Goal: Navigation & Orientation: Understand site structure

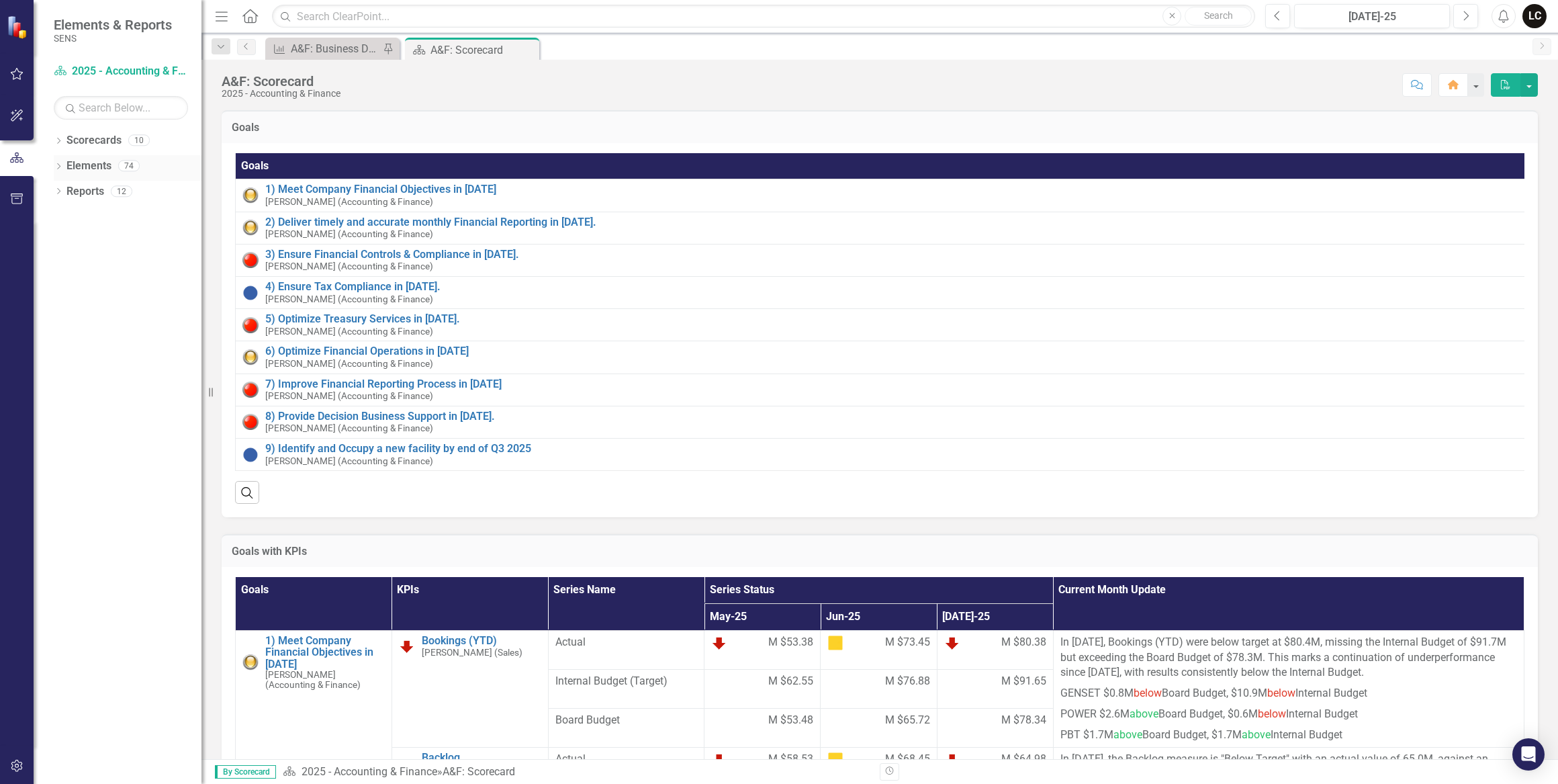
click at [59, 166] on icon "Dropdown" at bounding box center [58, 167] width 10 height 7
click at [89, 212] on link "KPI KPIs" at bounding box center [93, 217] width 40 height 15
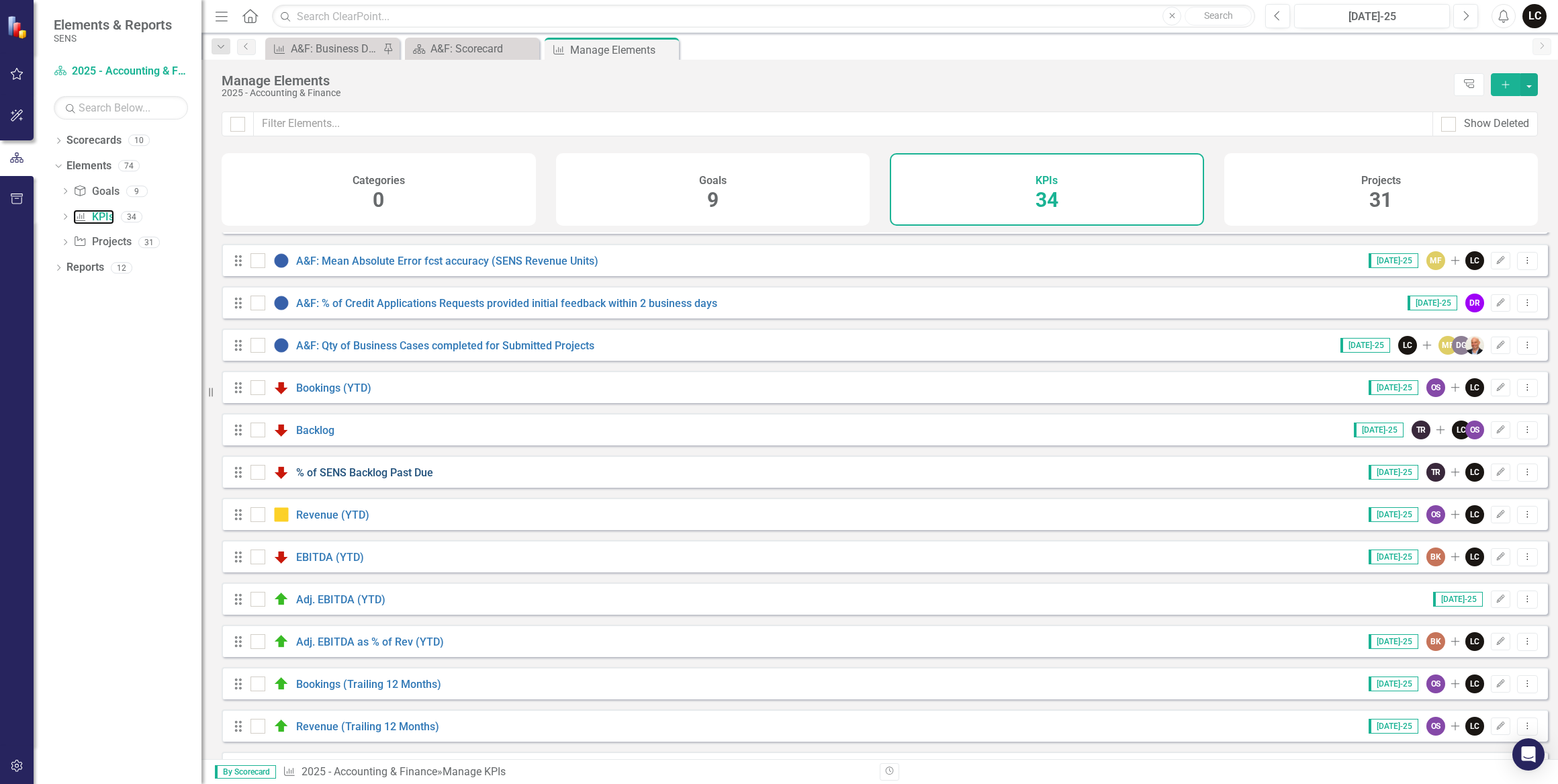
scroll to position [372, 0]
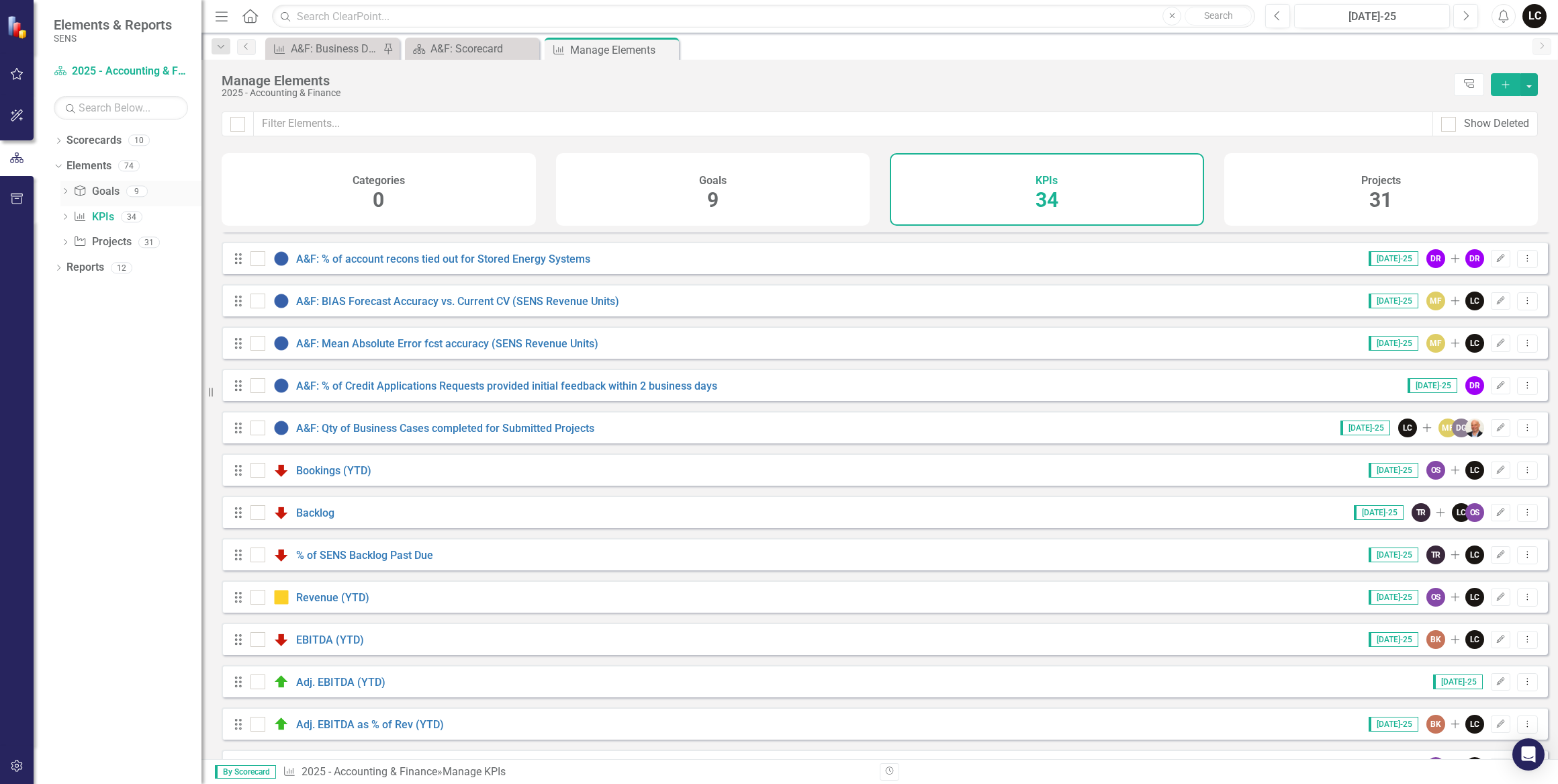
click at [107, 195] on link "Goal Goals" at bounding box center [96, 192] width 45 height 15
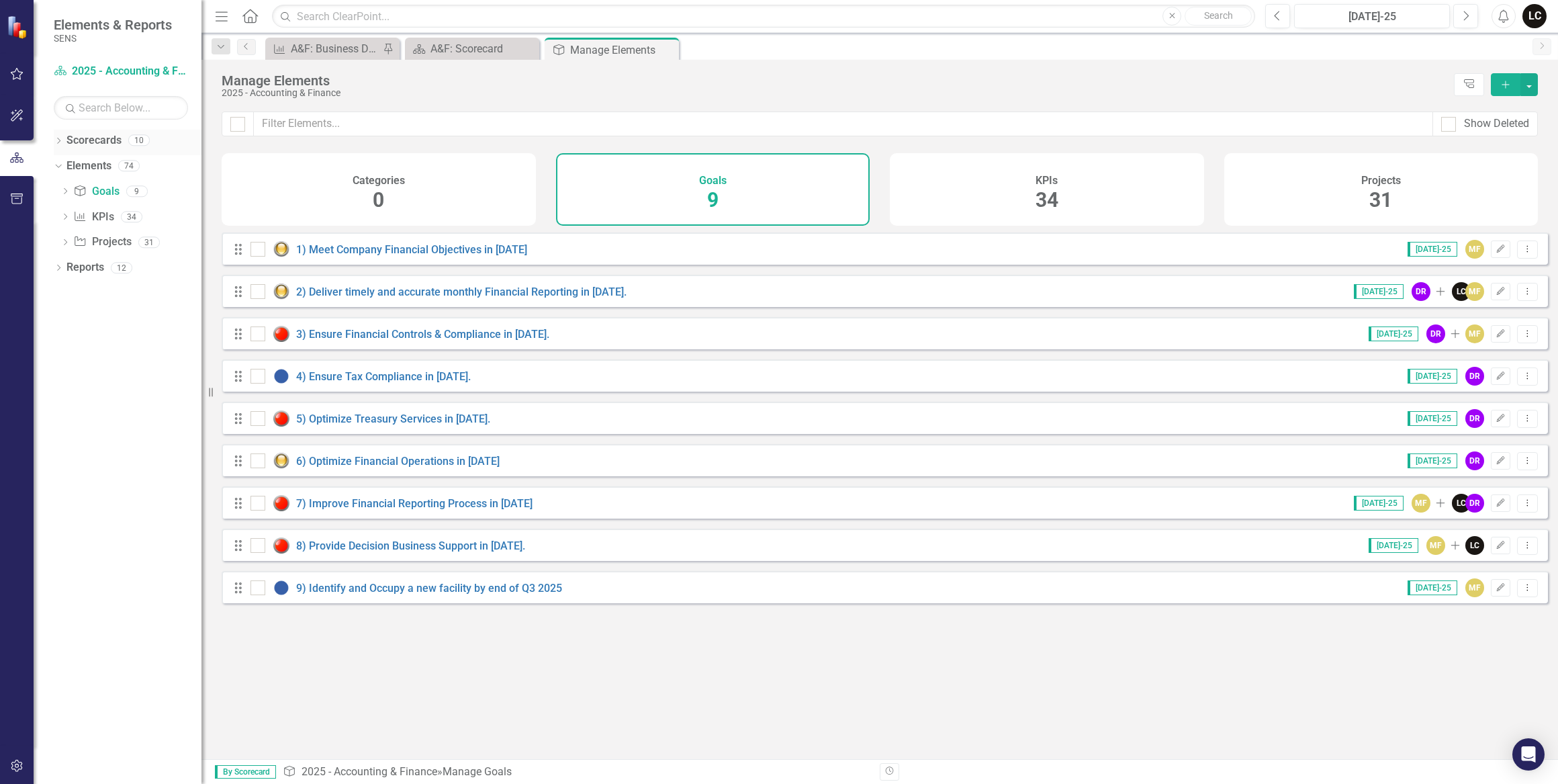
click at [60, 140] on icon "Dropdown" at bounding box center [58, 142] width 10 height 7
click at [72, 165] on div "Dropdown" at bounding box center [67, 166] width 13 height 12
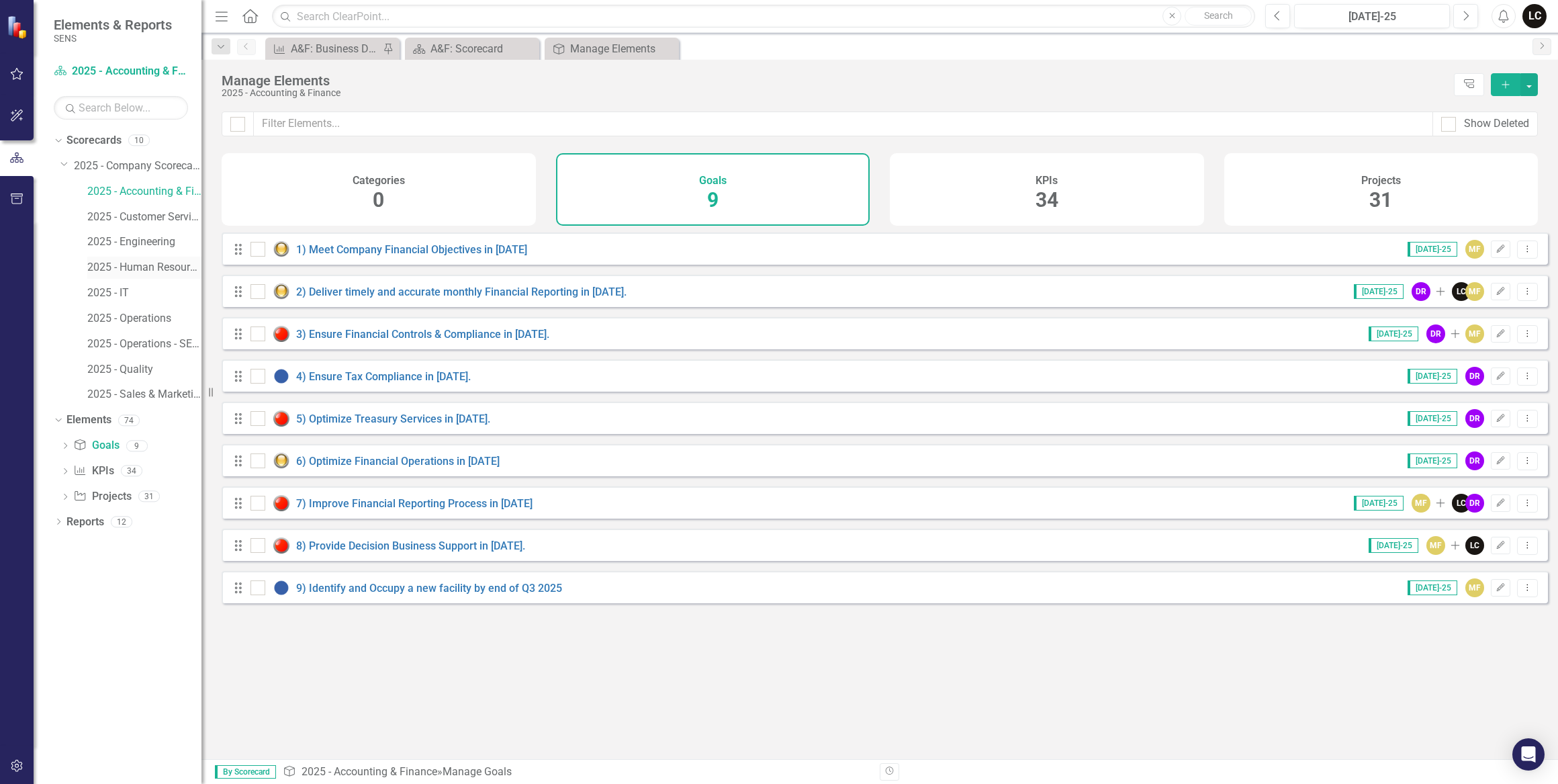
click at [137, 266] on link "2025 - Human Resources" at bounding box center [144, 267] width 114 height 15
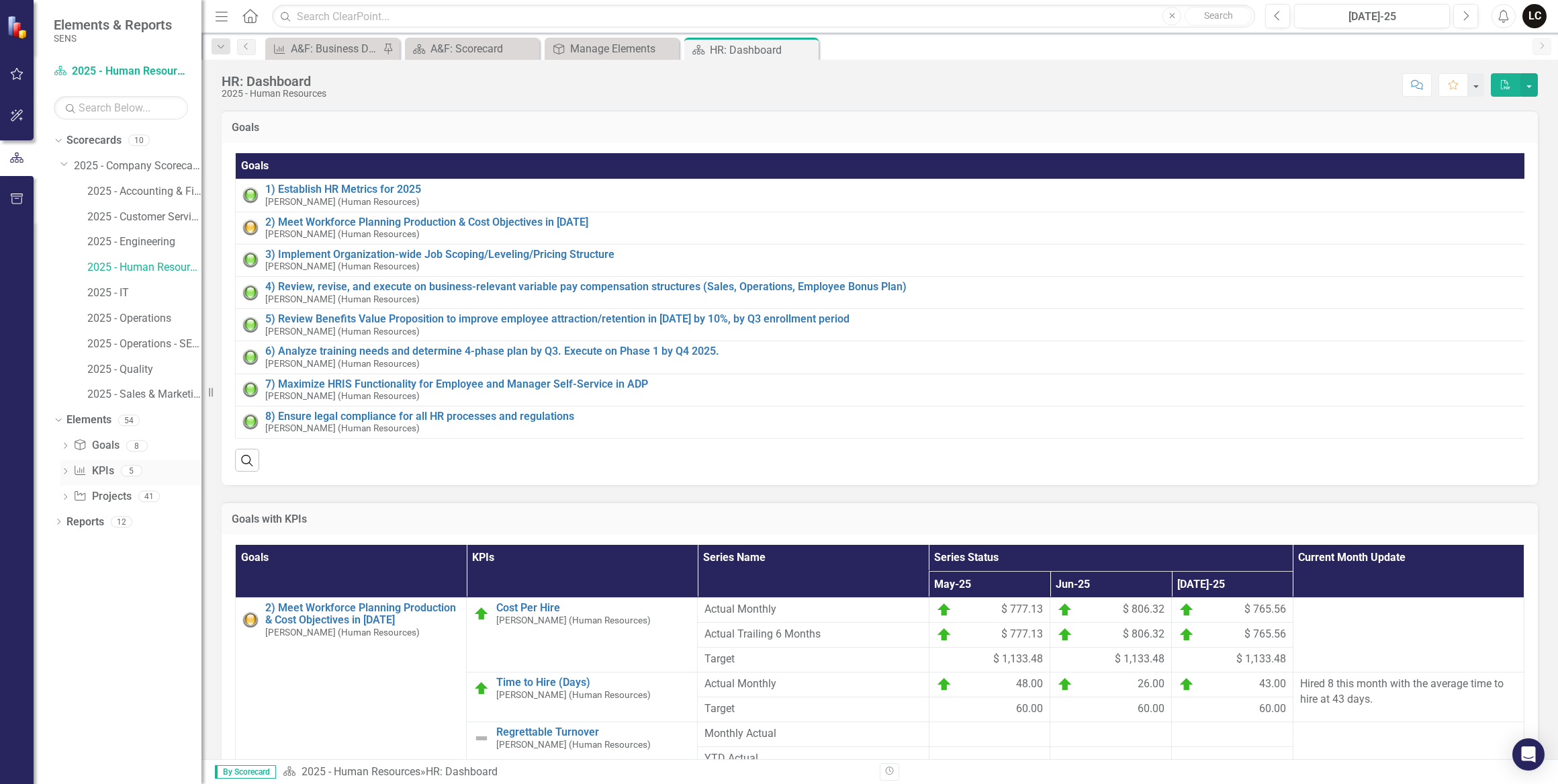
click at [64, 470] on icon "Dropdown" at bounding box center [65, 472] width 10 height 7
click at [118, 563] on div "Overall Turnover" at bounding box center [133, 563] width 78 height 12
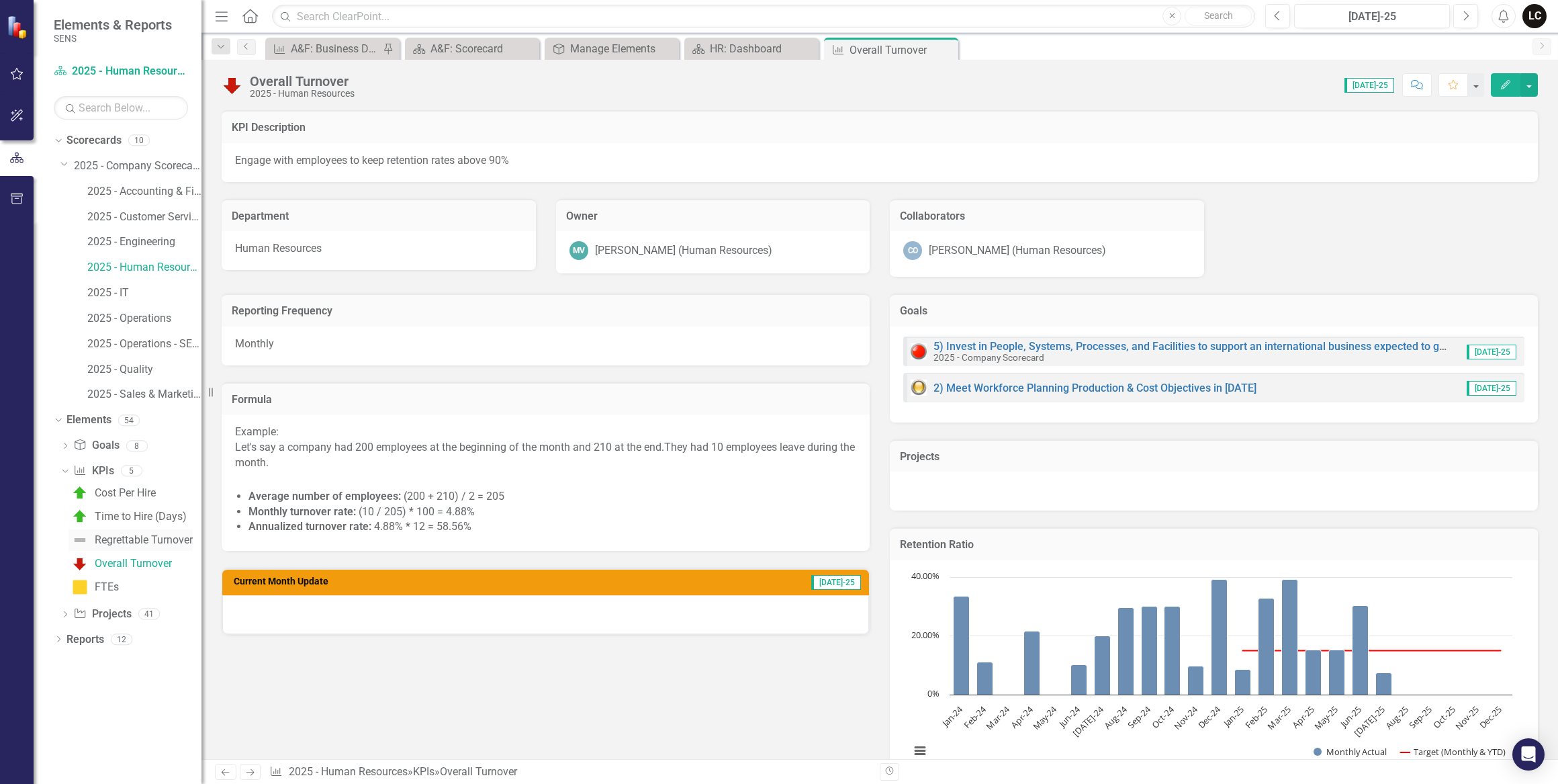
click at [141, 539] on div "Regrettable Turnover" at bounding box center [143, 540] width 98 height 12
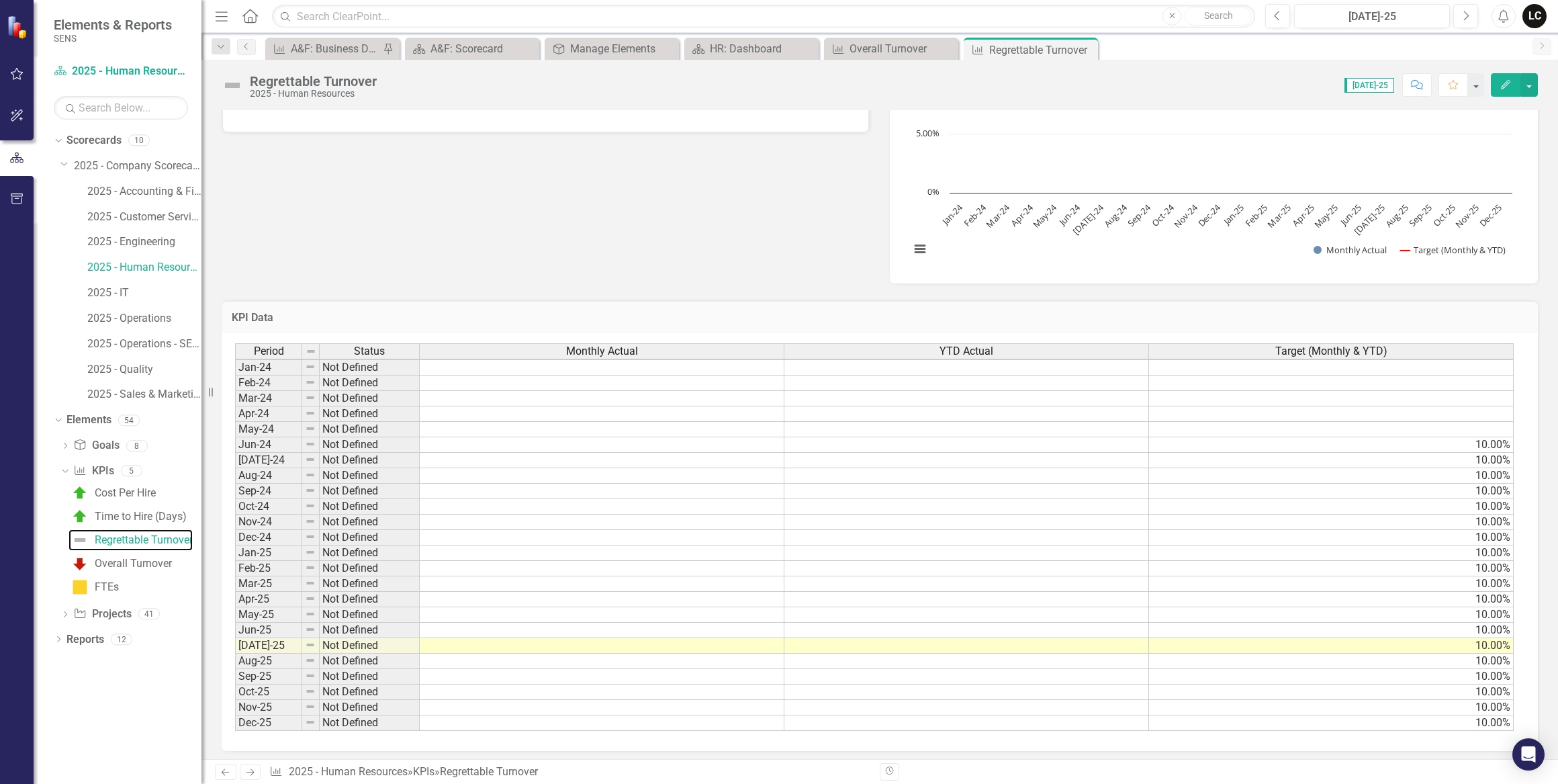
scroll to position [514, 0]
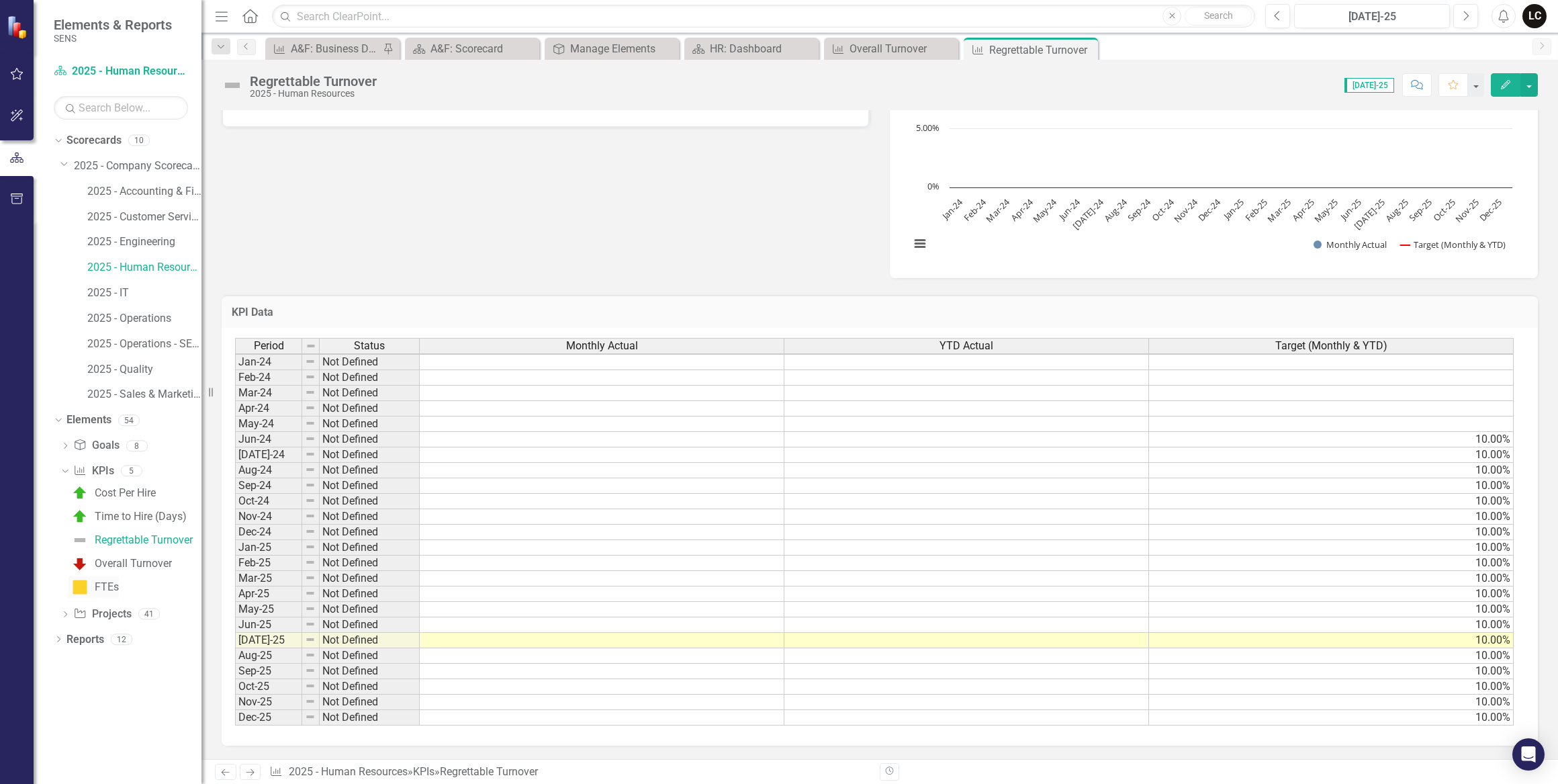
click at [102, 589] on div "FTEs" at bounding box center [106, 587] width 24 height 12
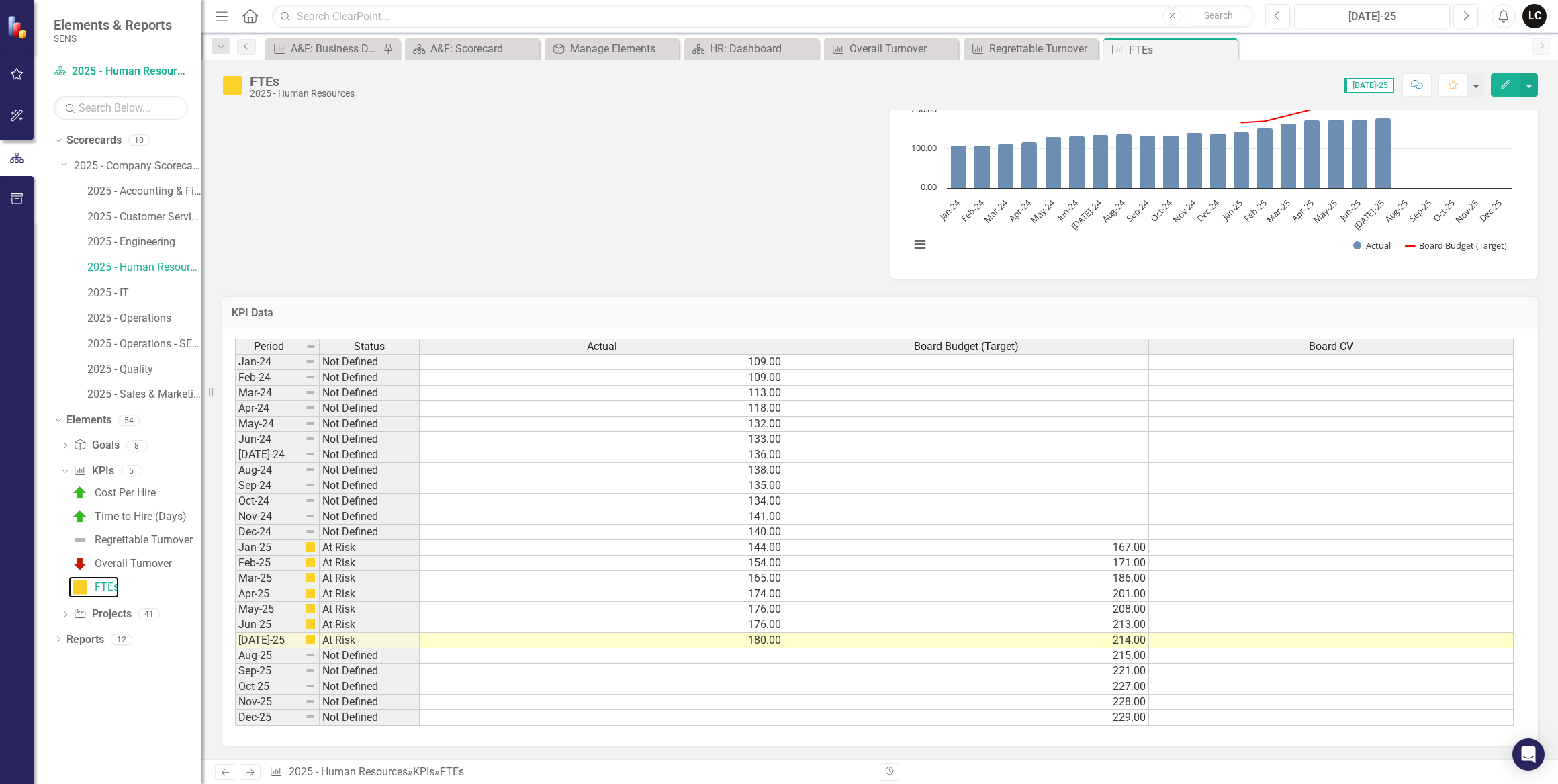
scroll to position [514, 0]
click at [139, 516] on div "Time to Hire (Days)" at bounding box center [140, 516] width 92 height 12
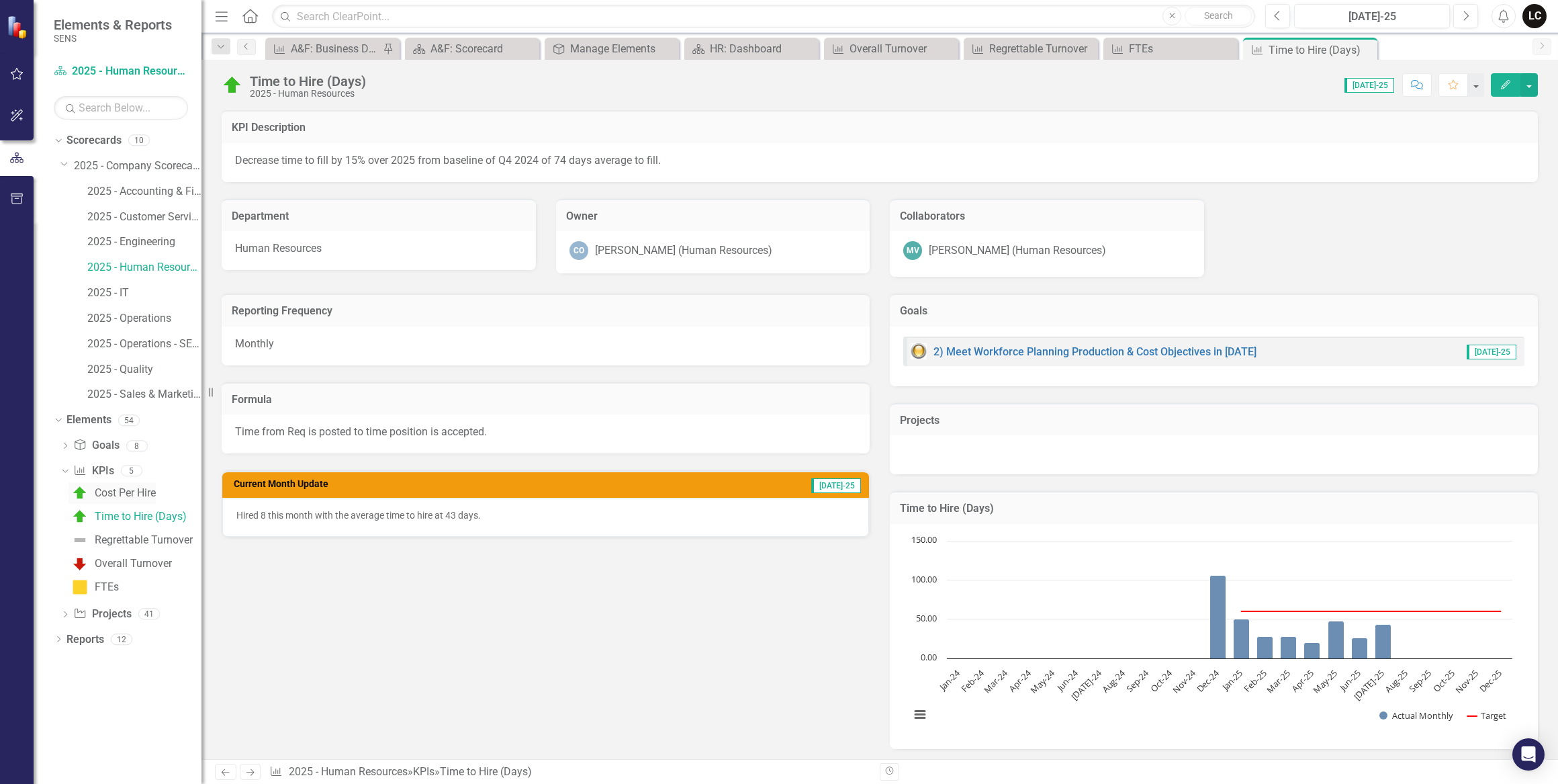
click at [135, 494] on div "Cost Per Hire" at bounding box center [125, 493] width 61 height 12
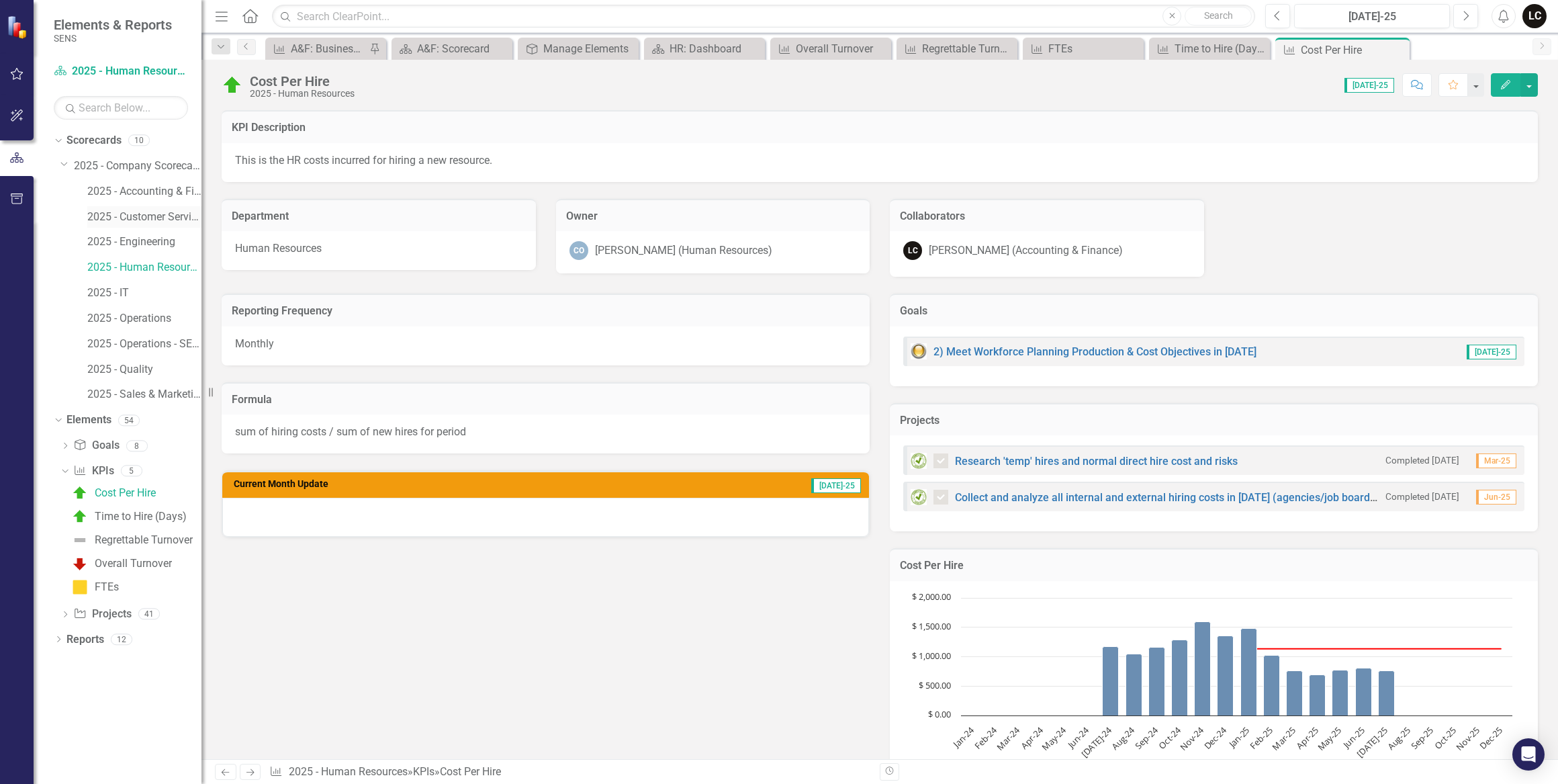
click at [157, 211] on link "2025 - Customer Service" at bounding box center [144, 217] width 114 height 15
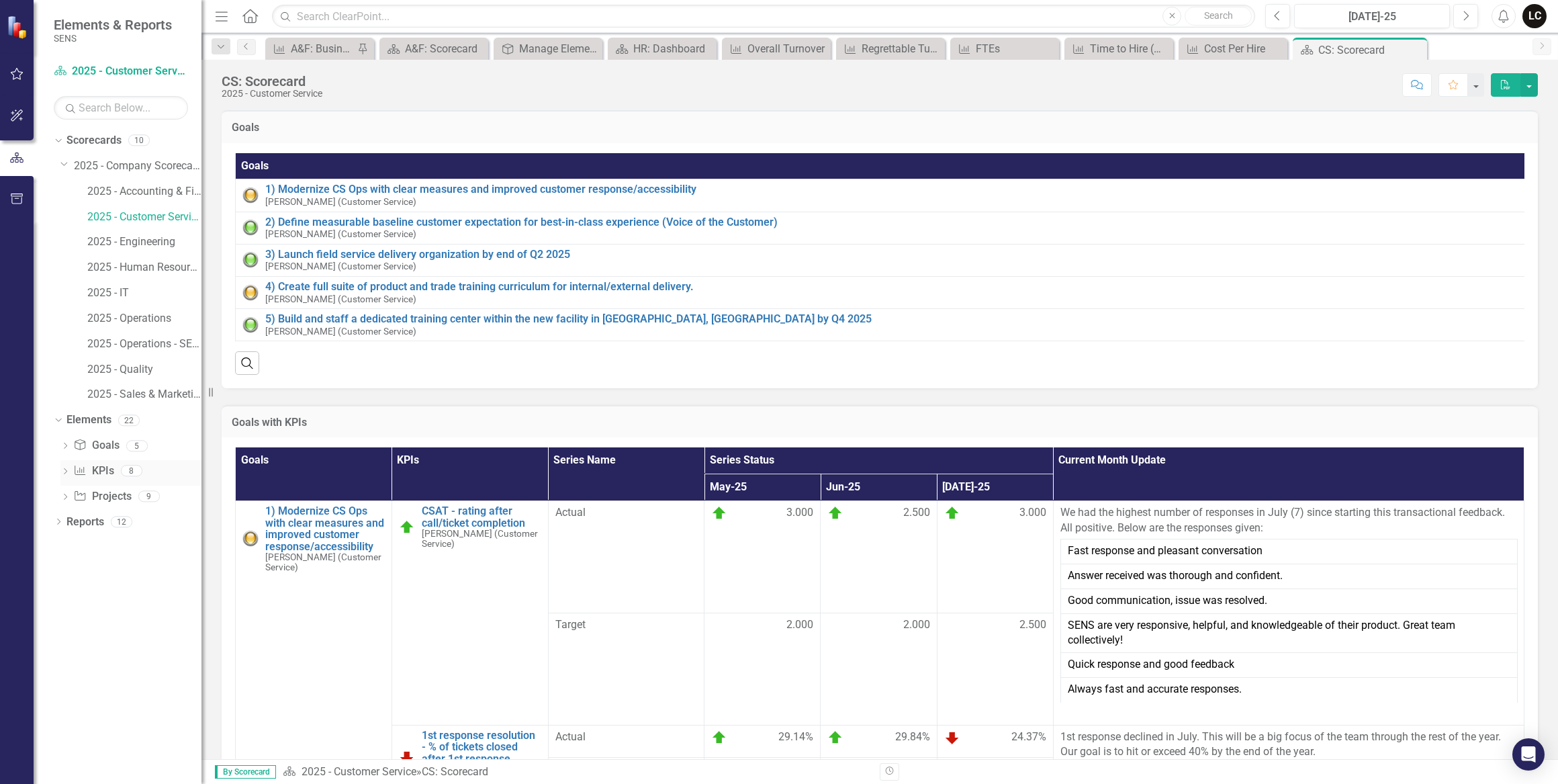
click at [69, 470] on icon "Dropdown" at bounding box center [65, 472] width 10 height 7
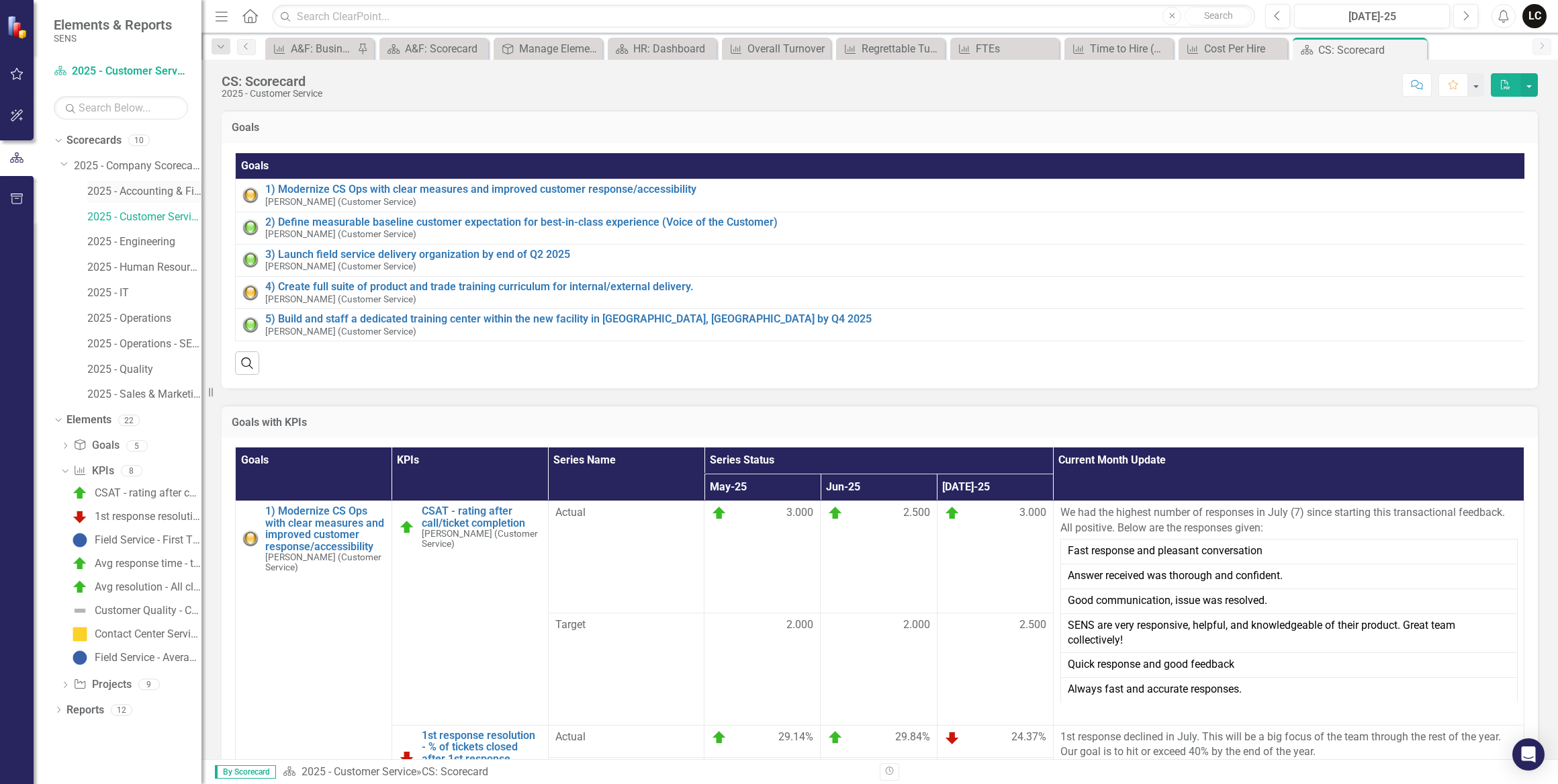
click at [128, 189] on link "2025 - Accounting & Finance" at bounding box center [144, 192] width 114 height 15
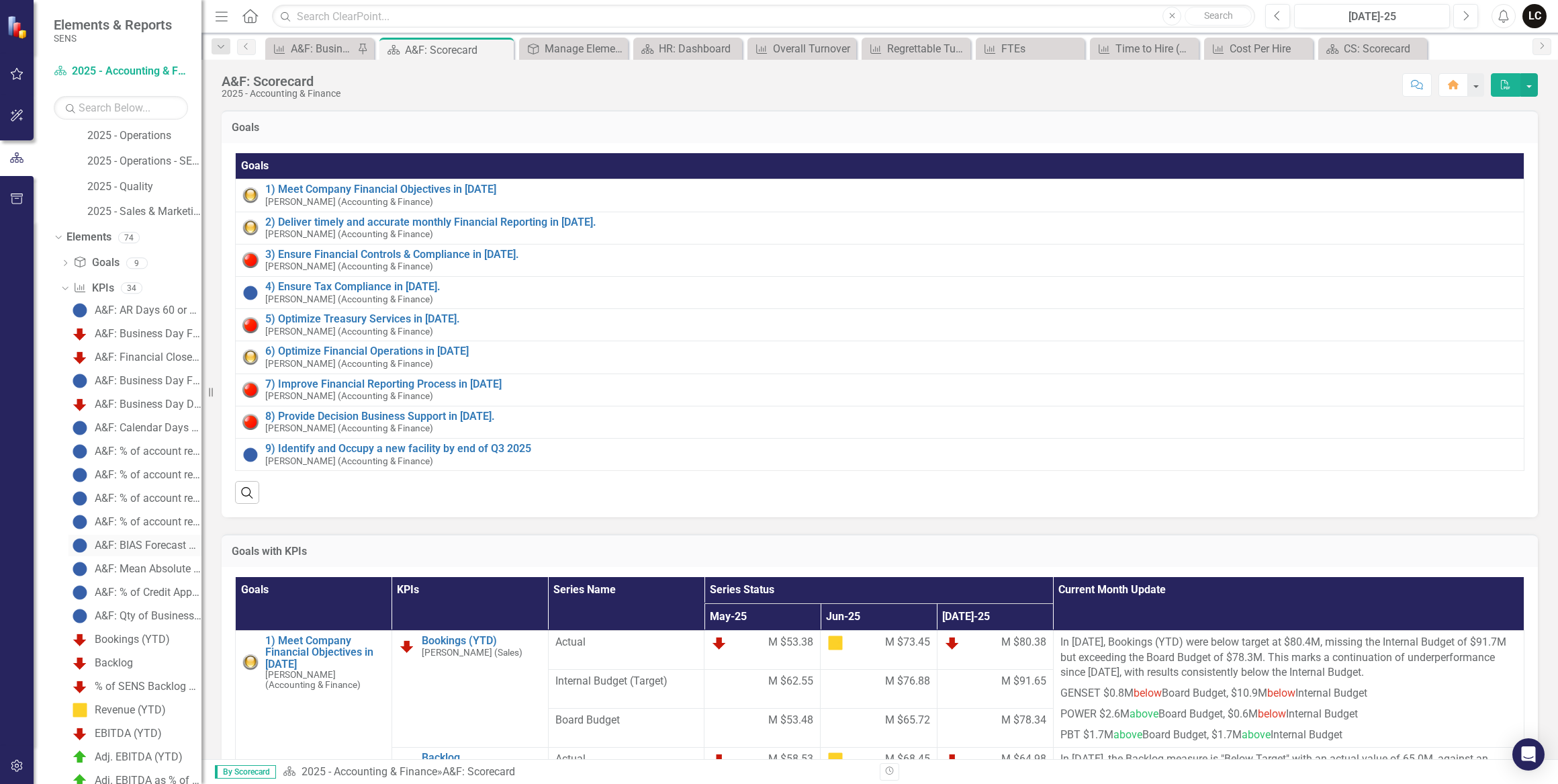
scroll to position [305, 0]
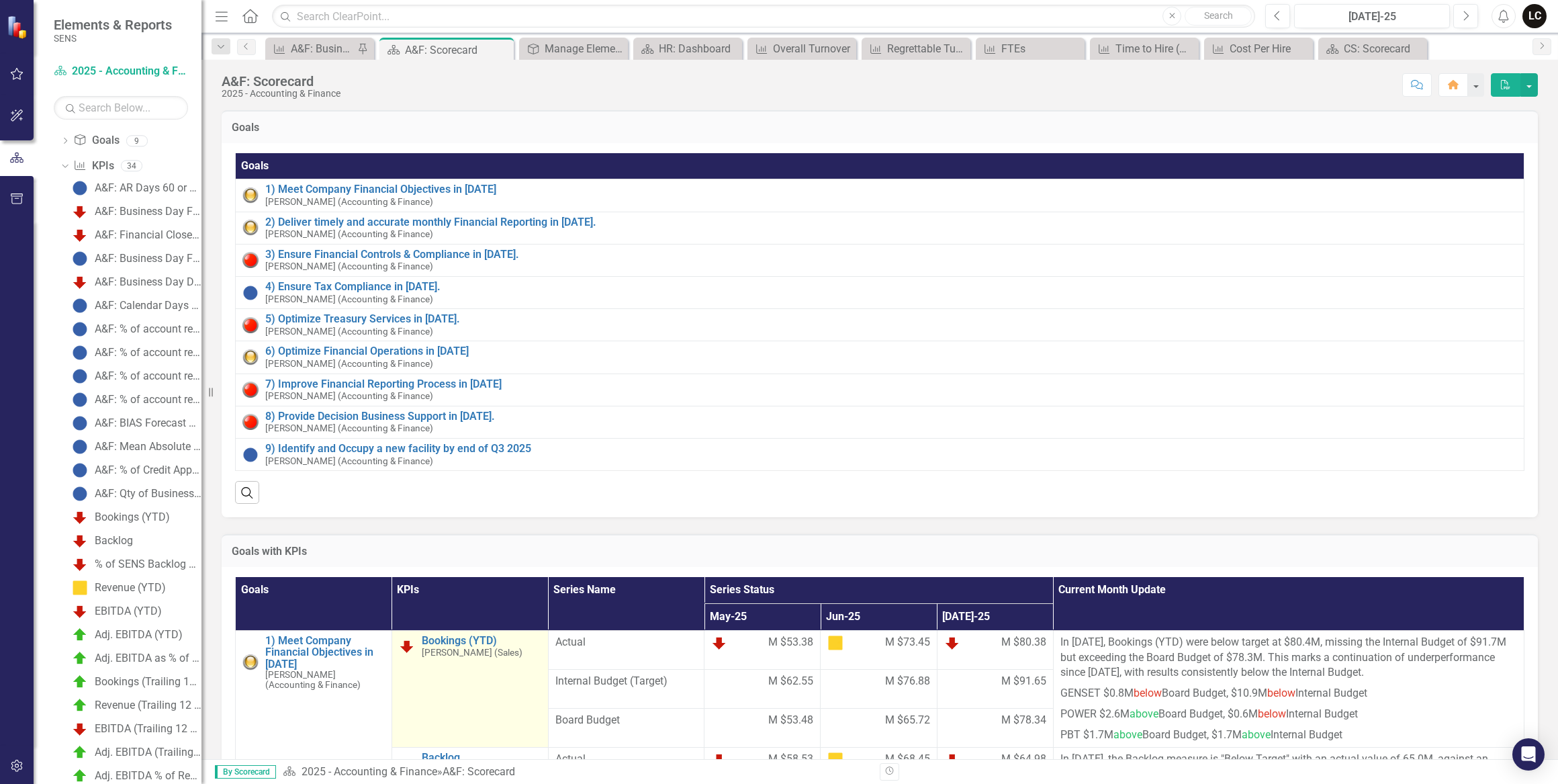
click at [481, 705] on td "Bookings (YTD) [PERSON_NAME] (Sales) Edit Edit KPI Link Open Element" at bounding box center [470, 688] width 157 height 117
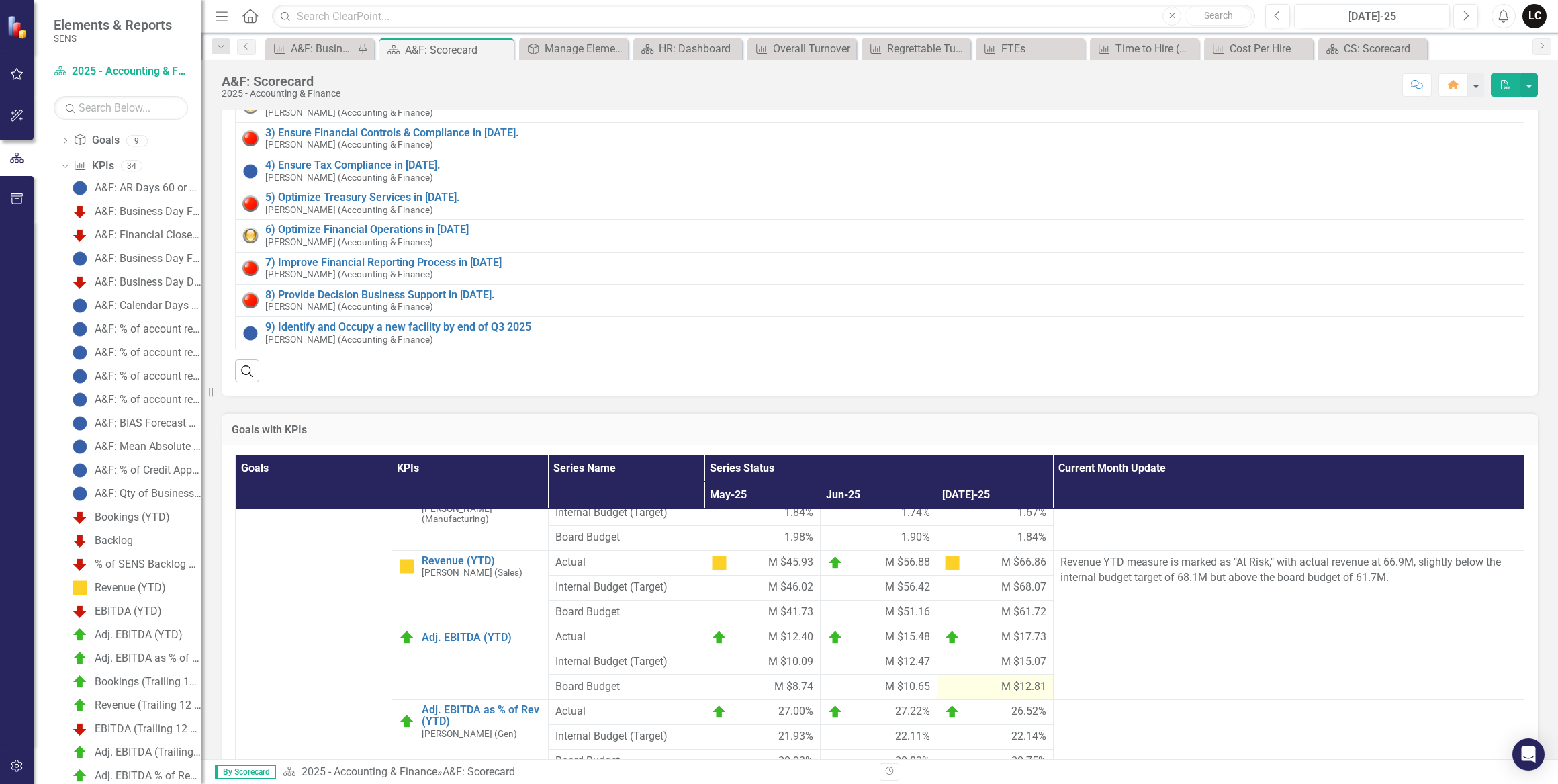
scroll to position [244, 0]
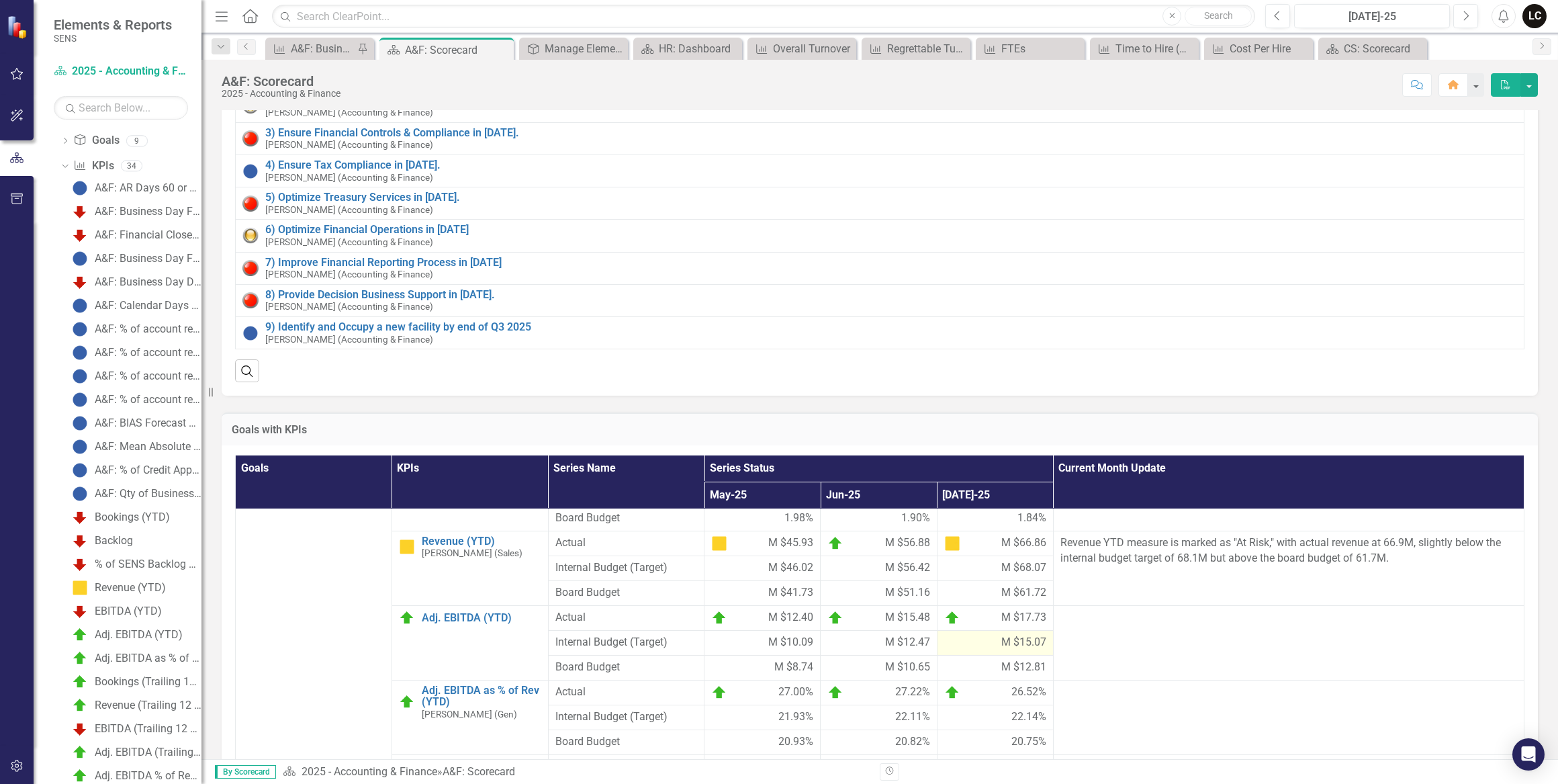
click at [1015, 651] on div "M $15.07" at bounding box center [996, 643] width 102 height 16
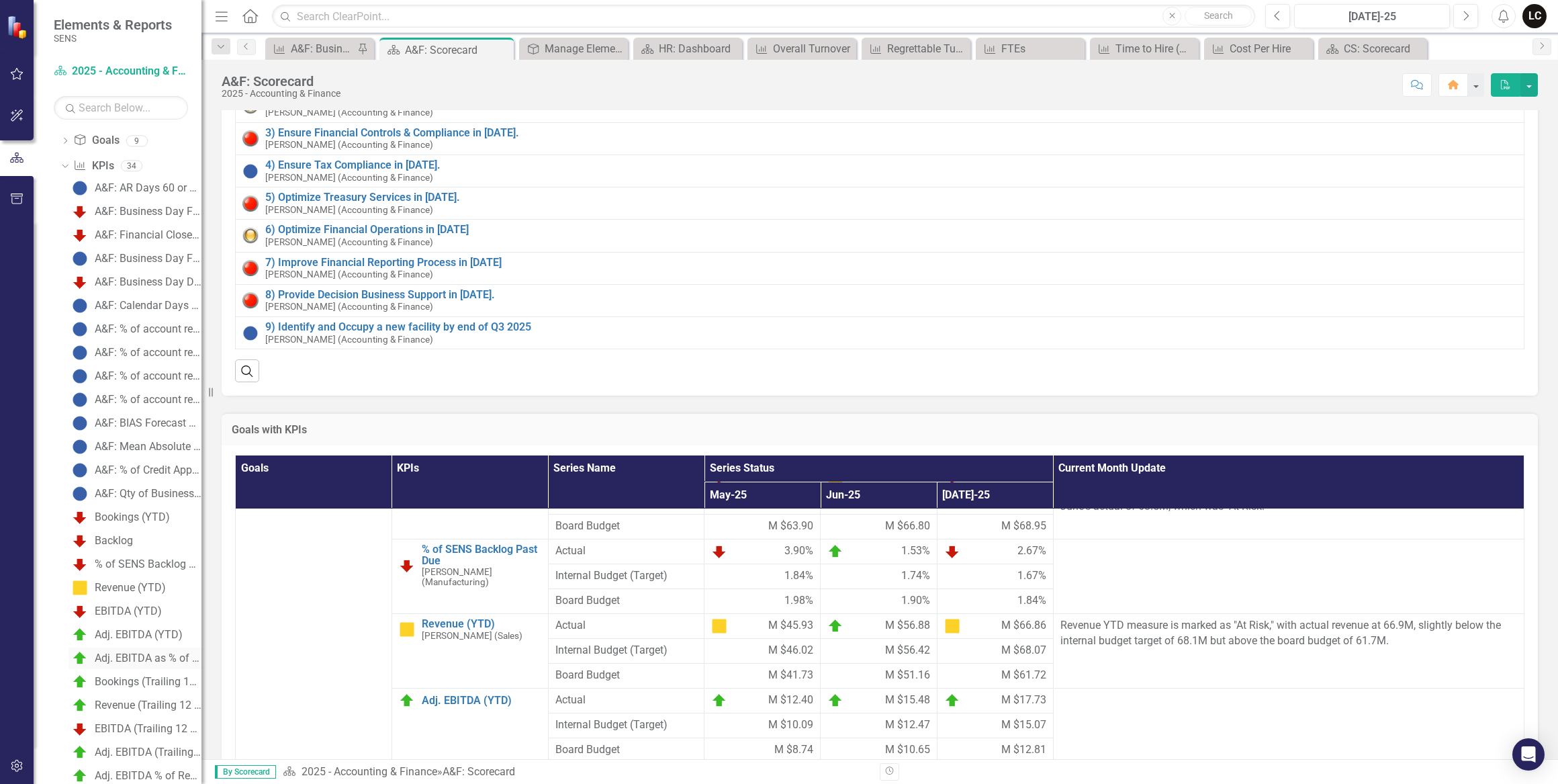
scroll to position [39, 0]
